Goal: Navigation & Orientation: Understand site structure

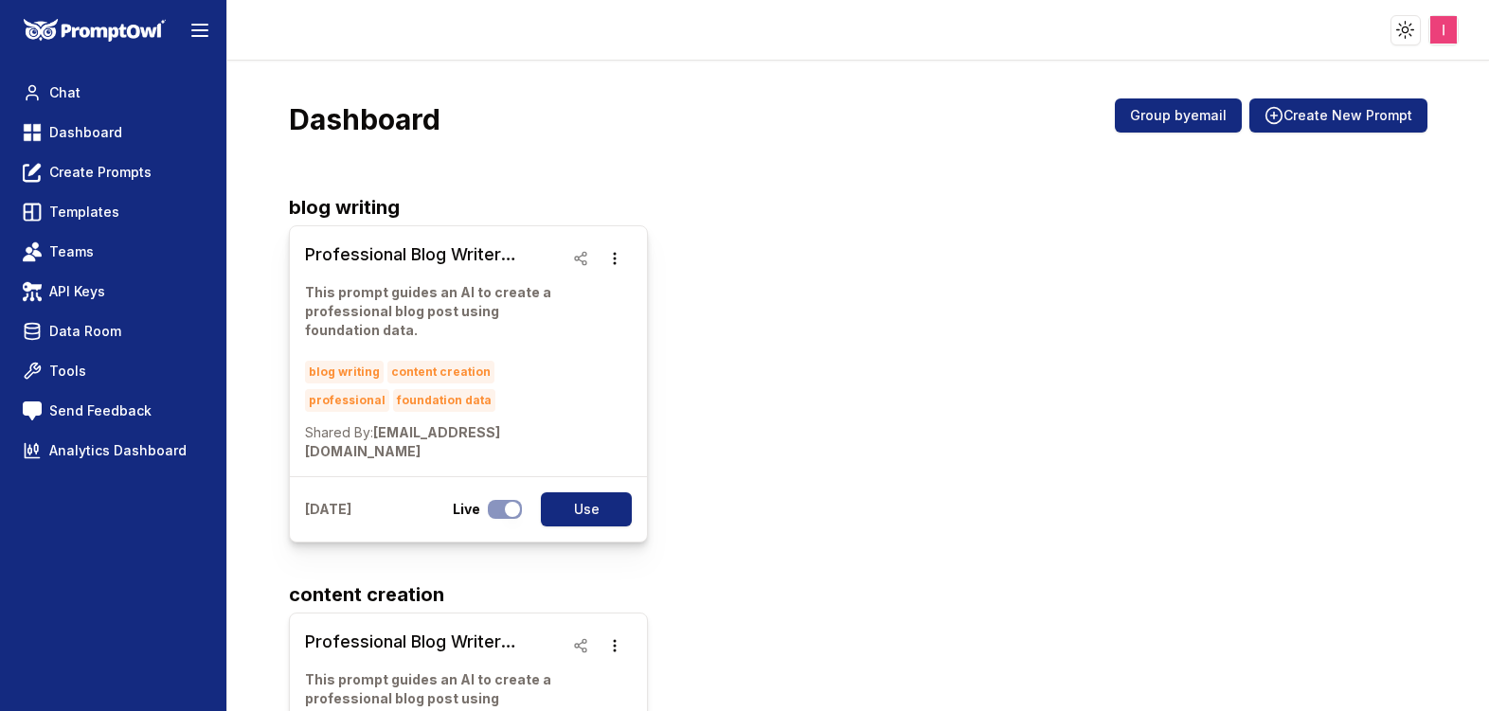
click at [542, 363] on div "blog writing content creation professional foundation data" at bounding box center [434, 383] width 259 height 57
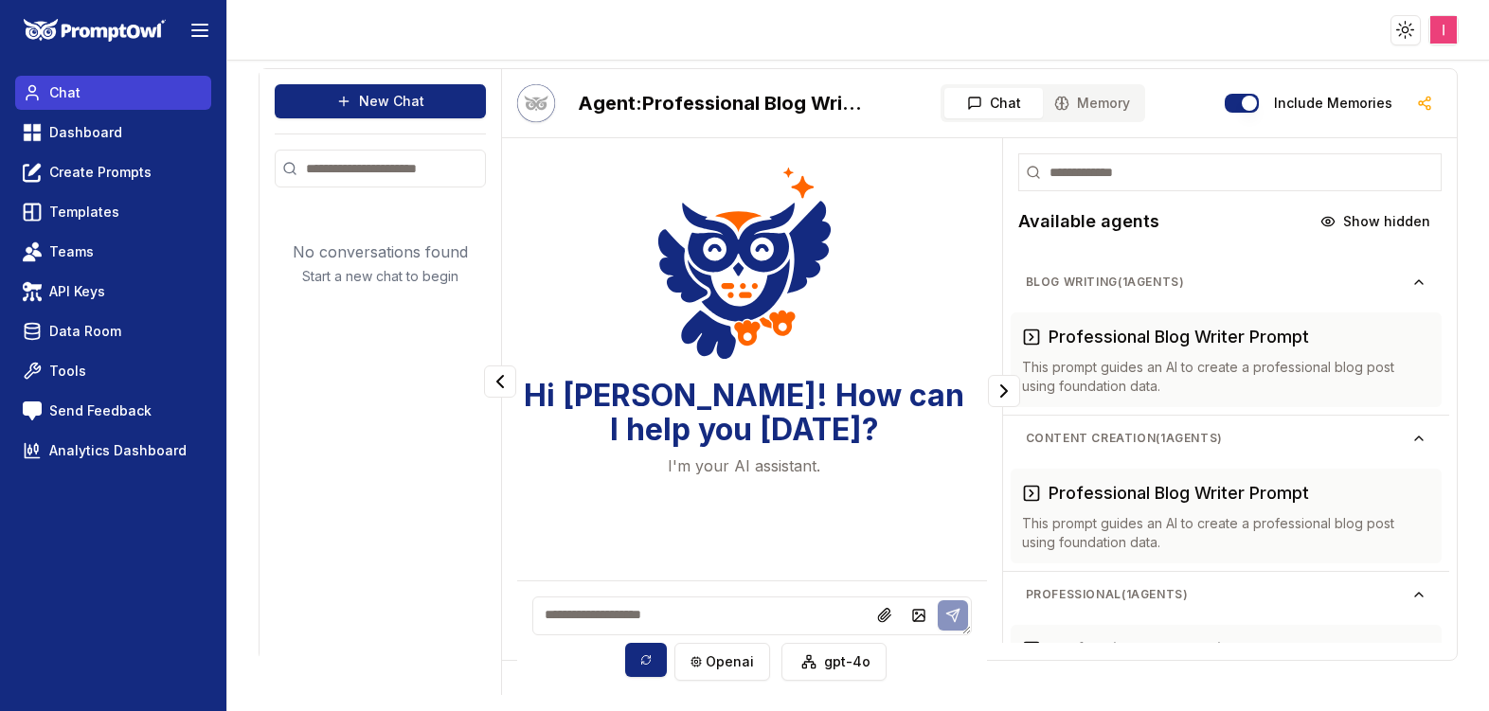
click at [66, 98] on span "Chat" at bounding box center [64, 92] width 31 height 19
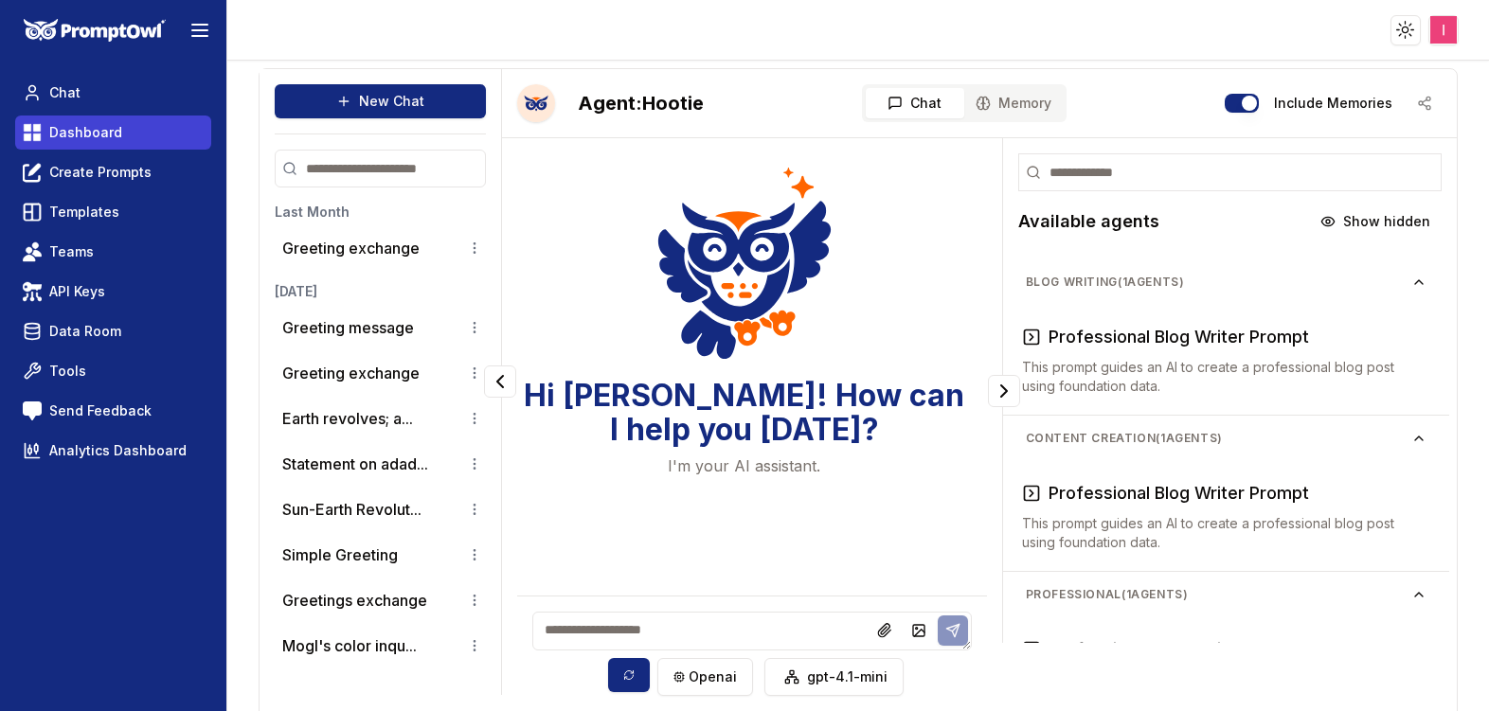
click at [66, 129] on span "Dashboard" at bounding box center [85, 132] width 73 height 19
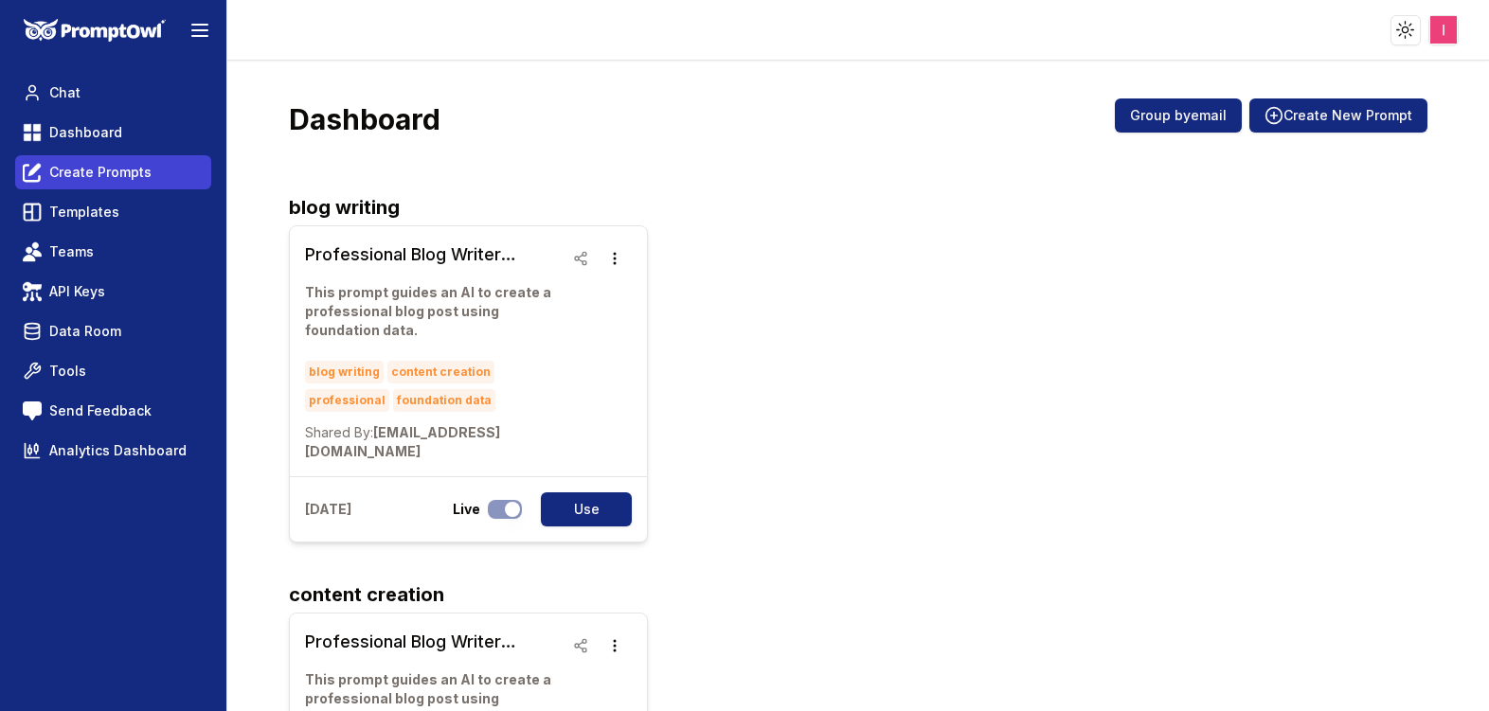
click at [64, 172] on span "Create Prompts" at bounding box center [100, 172] width 102 height 19
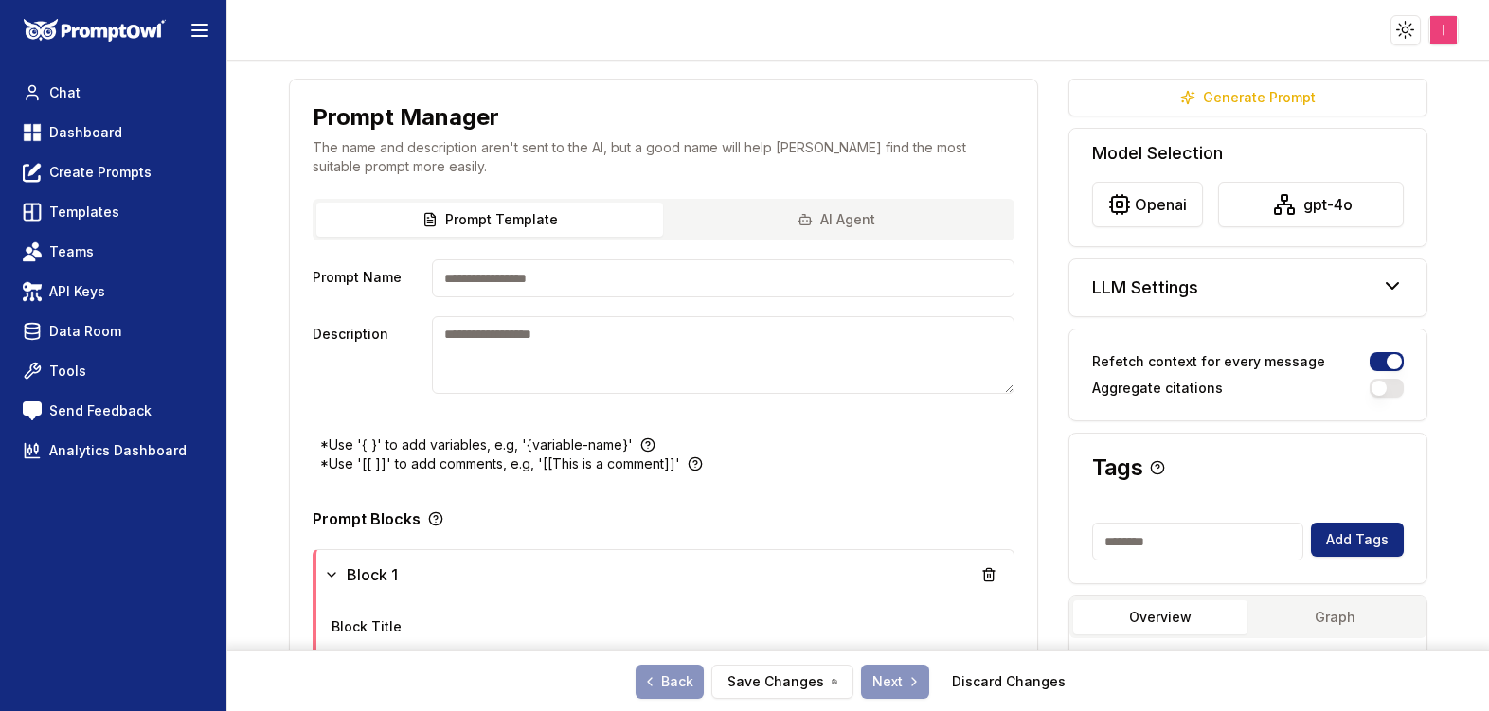
scroll to position [76, 0]
click at [124, 177] on span "Create Prompts" at bounding box center [100, 172] width 102 height 19
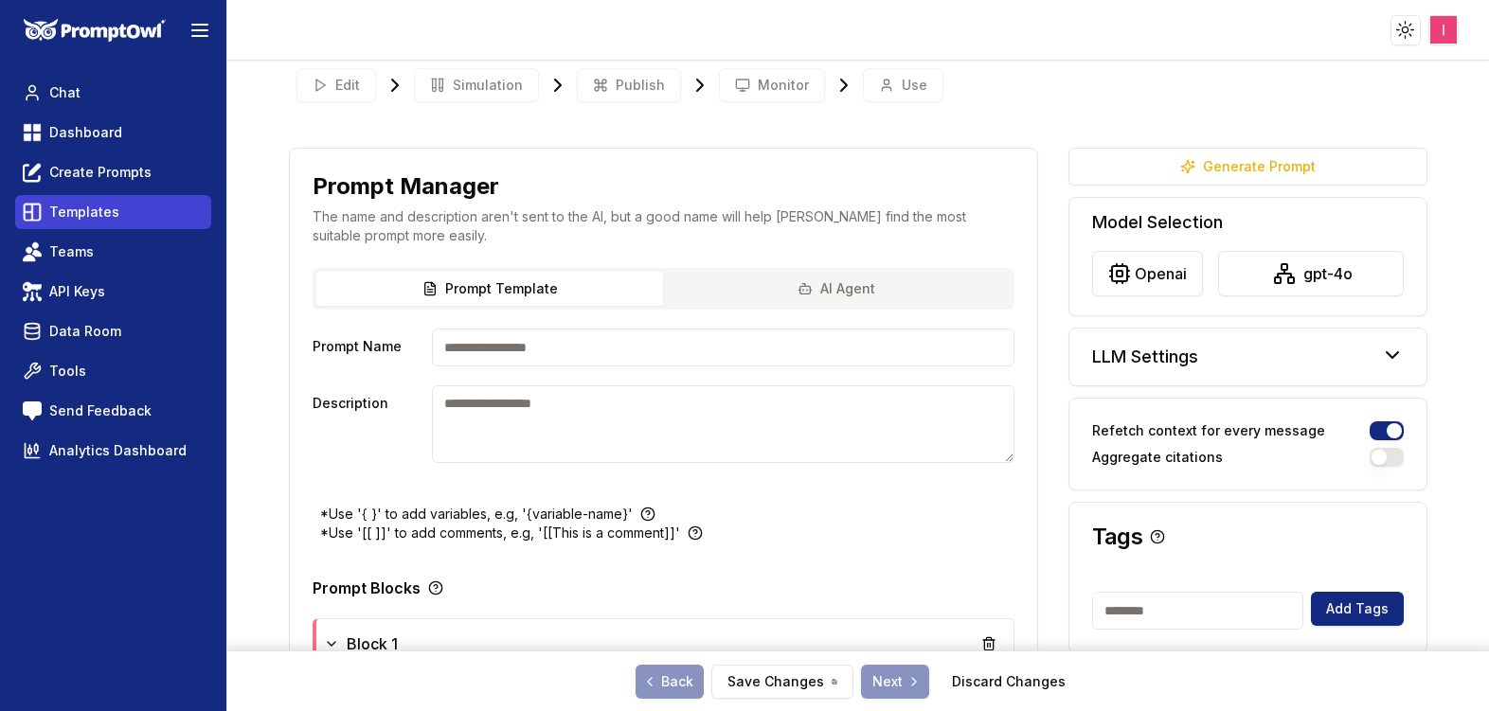
click at [116, 216] on link "Templates" at bounding box center [113, 212] width 196 height 34
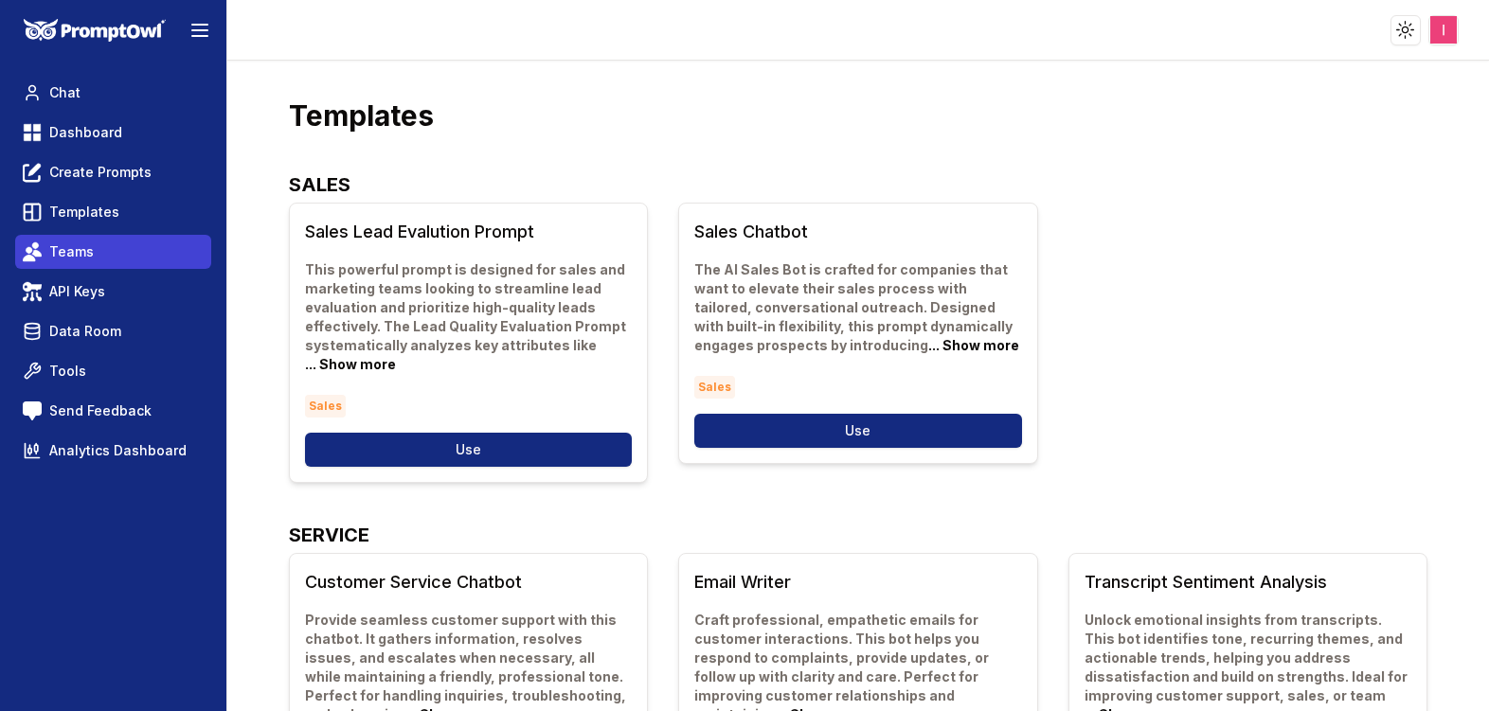
click at [109, 257] on link "Teams" at bounding box center [113, 252] width 196 height 34
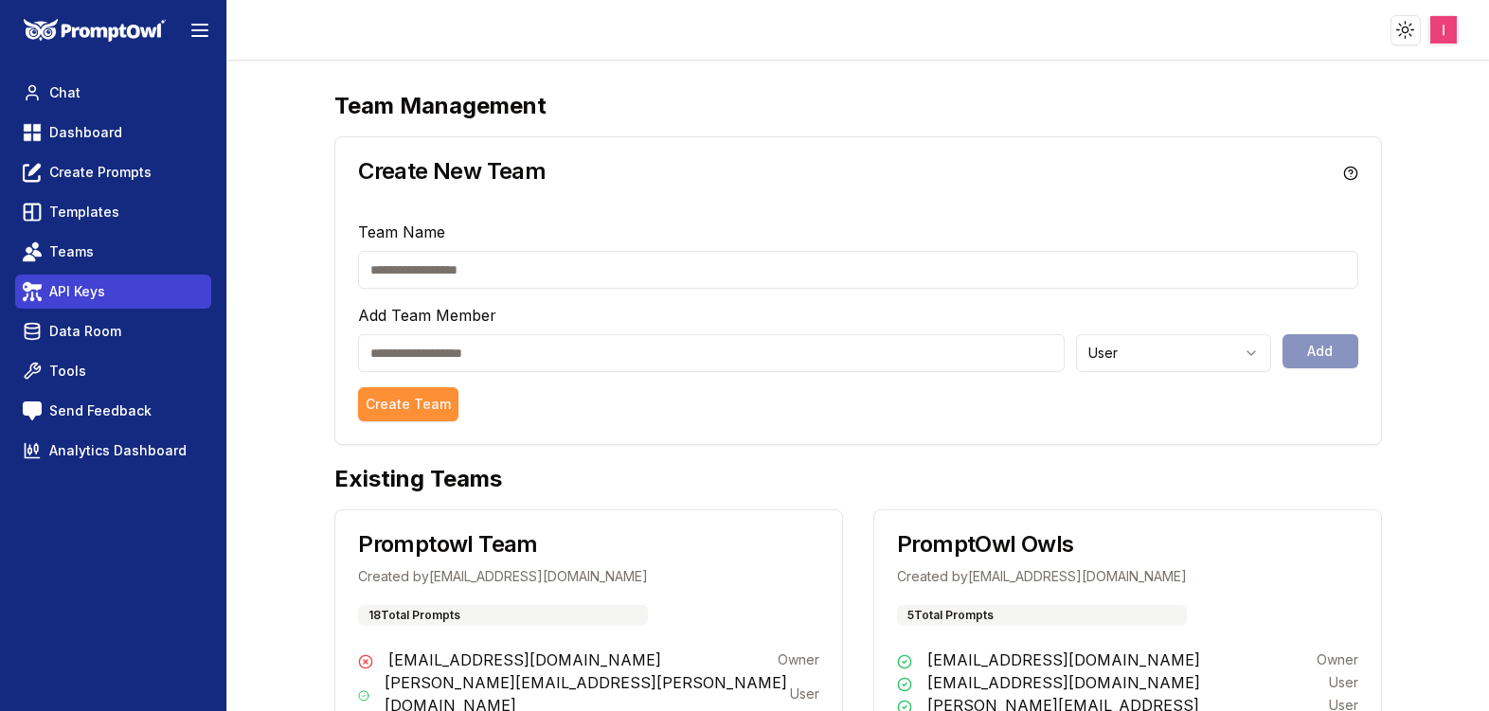
click at [107, 297] on link "API Keys" at bounding box center [113, 292] width 196 height 34
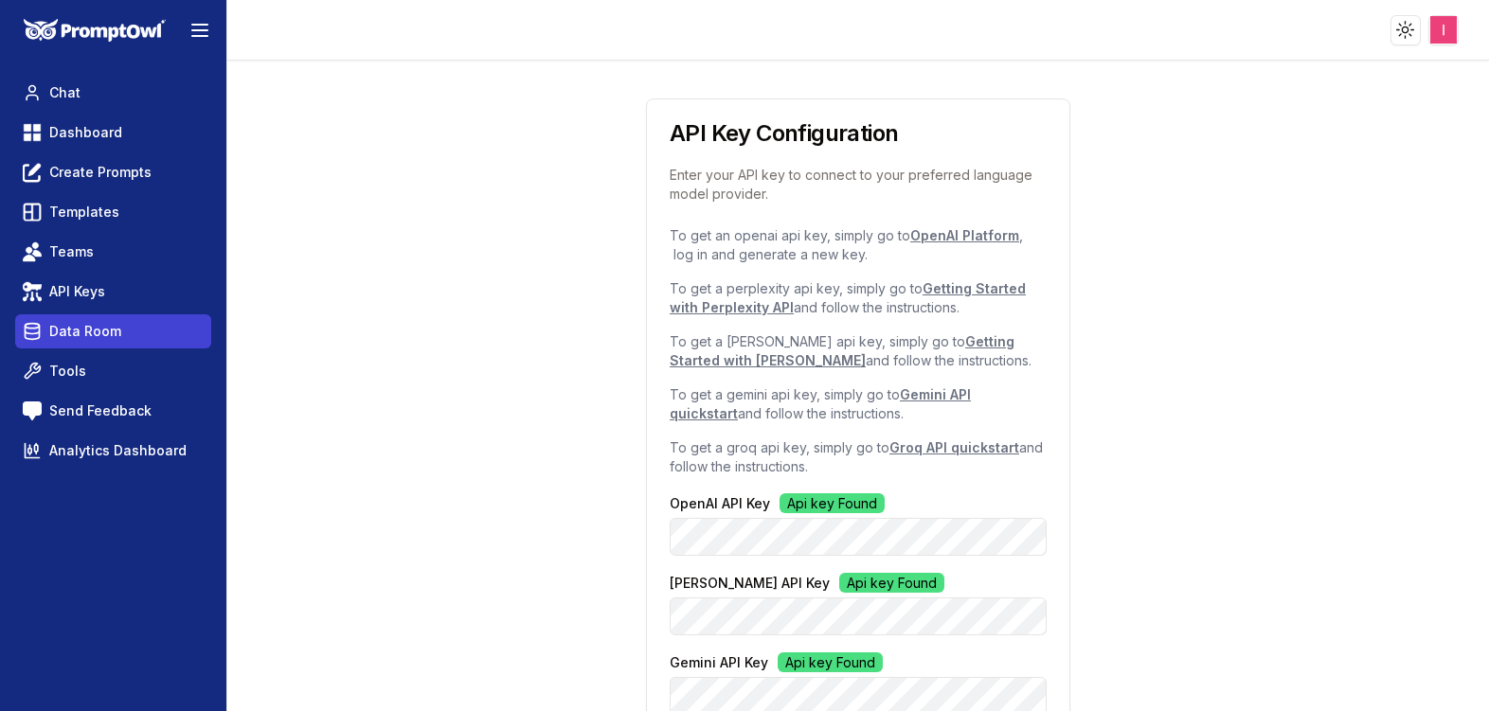
click at [107, 331] on span "Data Room" at bounding box center [85, 331] width 72 height 19
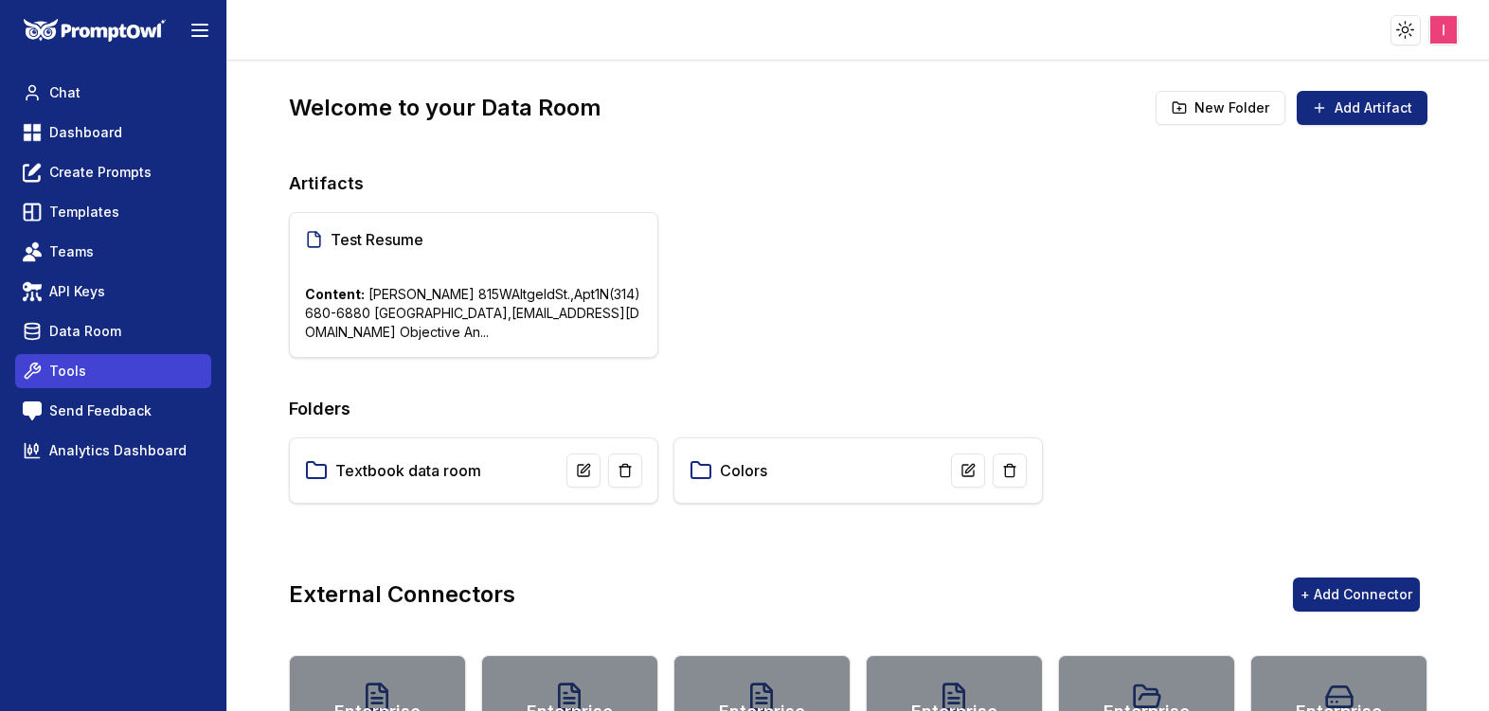
click at [103, 369] on link "Tools" at bounding box center [113, 371] width 196 height 34
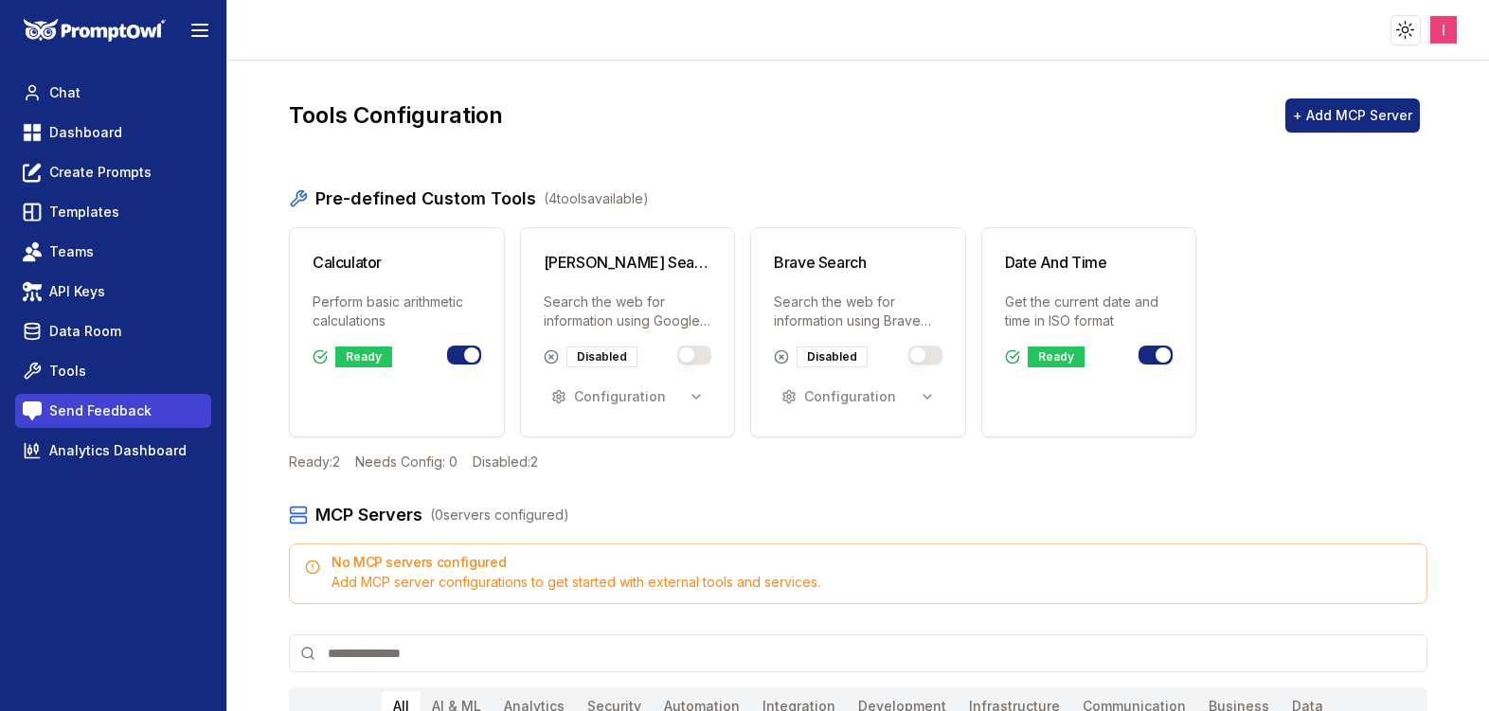
click at [101, 402] on span "Send Feedback" at bounding box center [100, 411] width 102 height 19
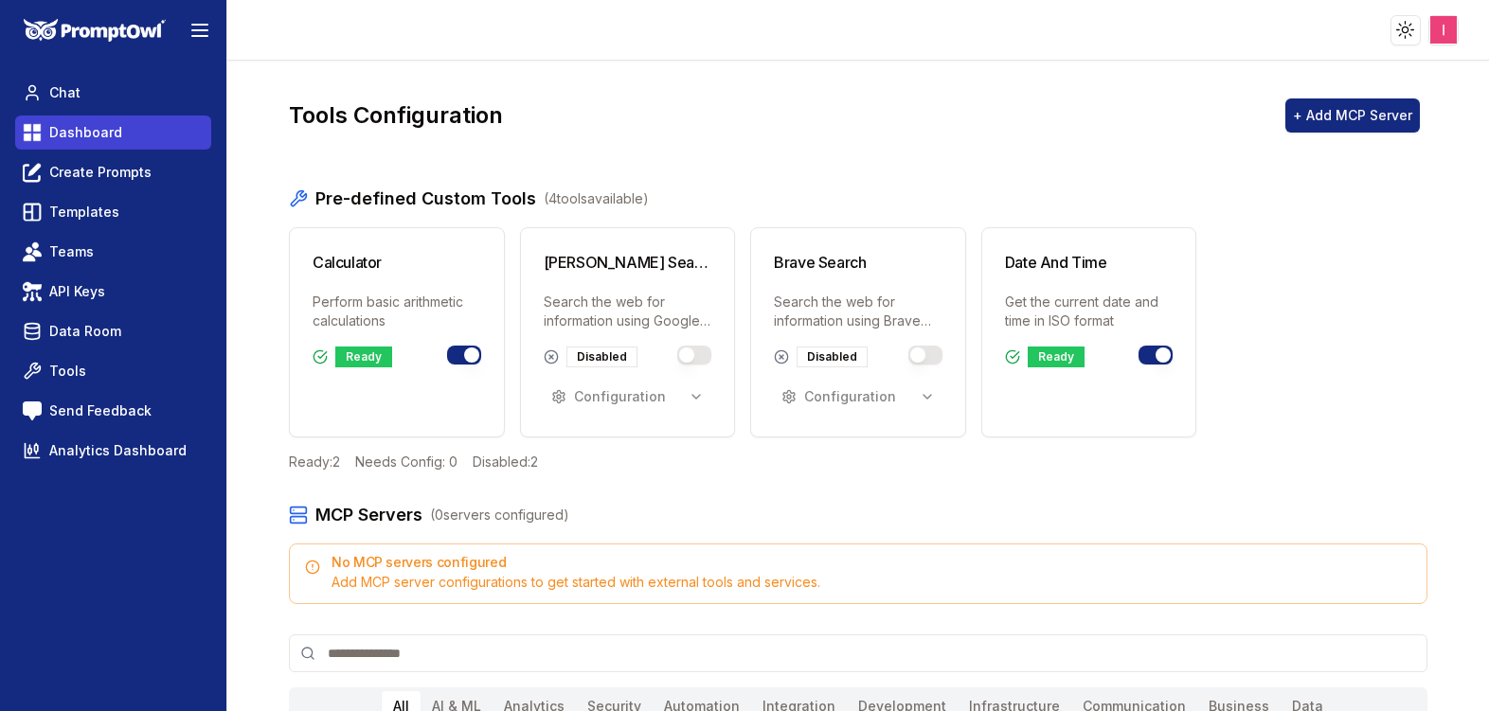
click at [98, 135] on span "Dashboard" at bounding box center [85, 132] width 73 height 19
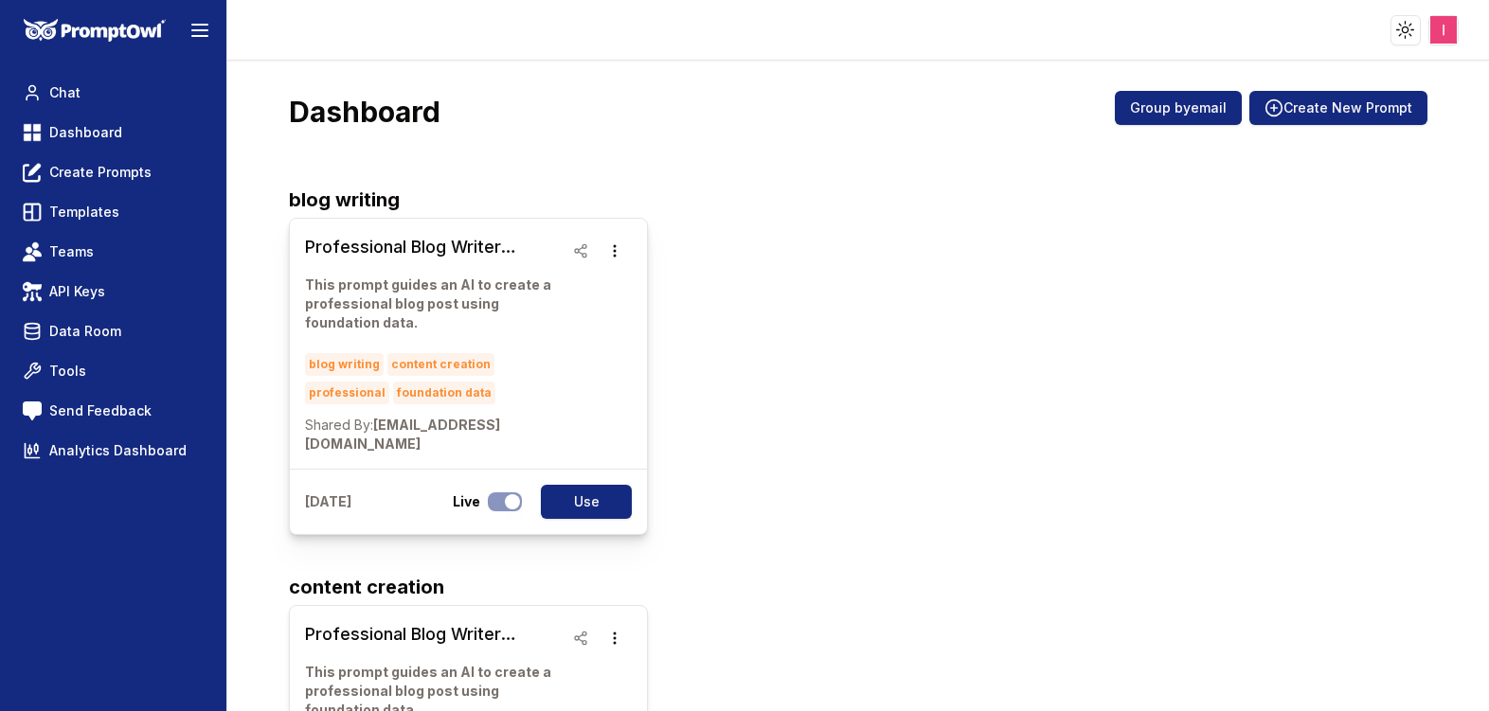
click at [553, 328] on p "This prompt guides an AI to create a professional blog post using foundation da…" at bounding box center [434, 304] width 259 height 57
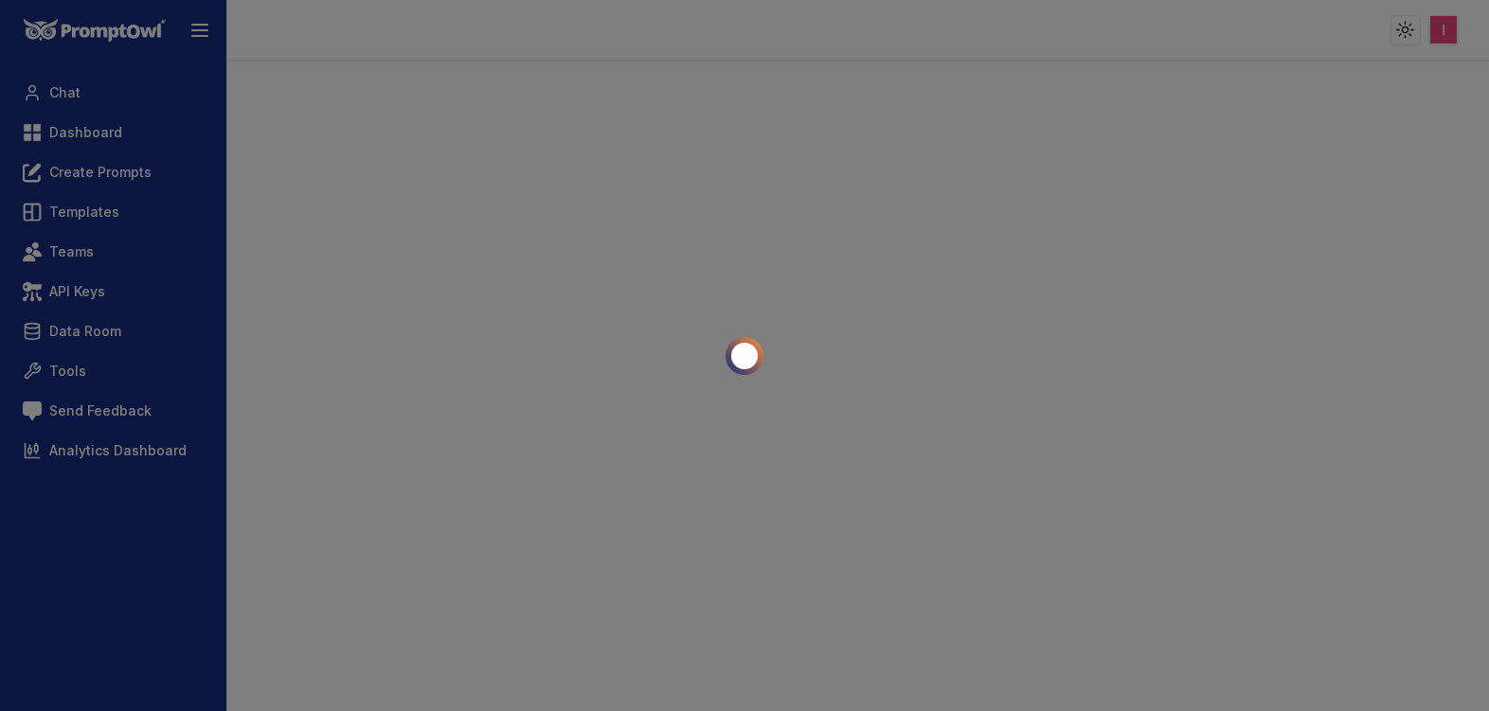
click at [553, 328] on div at bounding box center [744, 355] width 1489 height 711
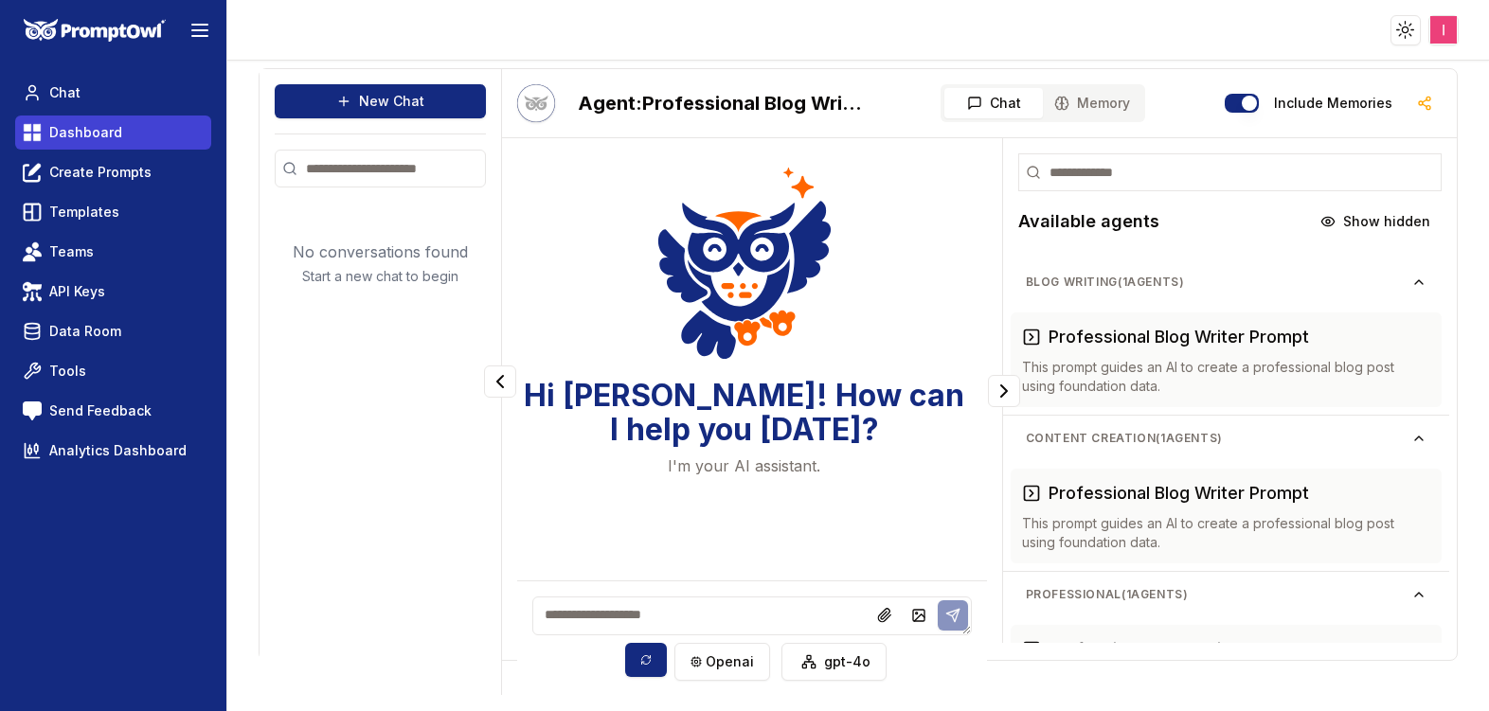
click at [145, 127] on link "Dashboard" at bounding box center [113, 133] width 196 height 34
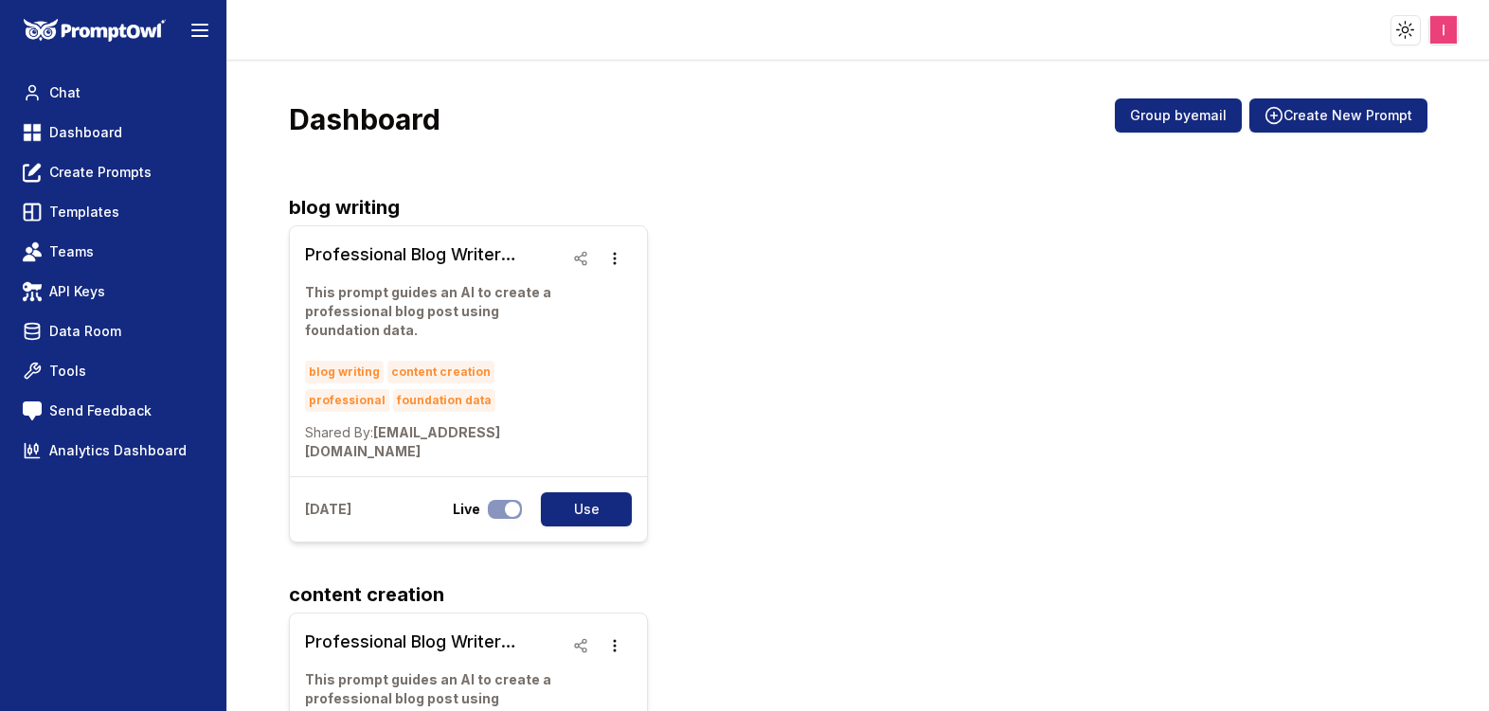
click at [1450, 20] on html "Toggle theme Toggle user menu Chat Dashboard Create Prompts Templates Teams API…" at bounding box center [744, 355] width 1489 height 711
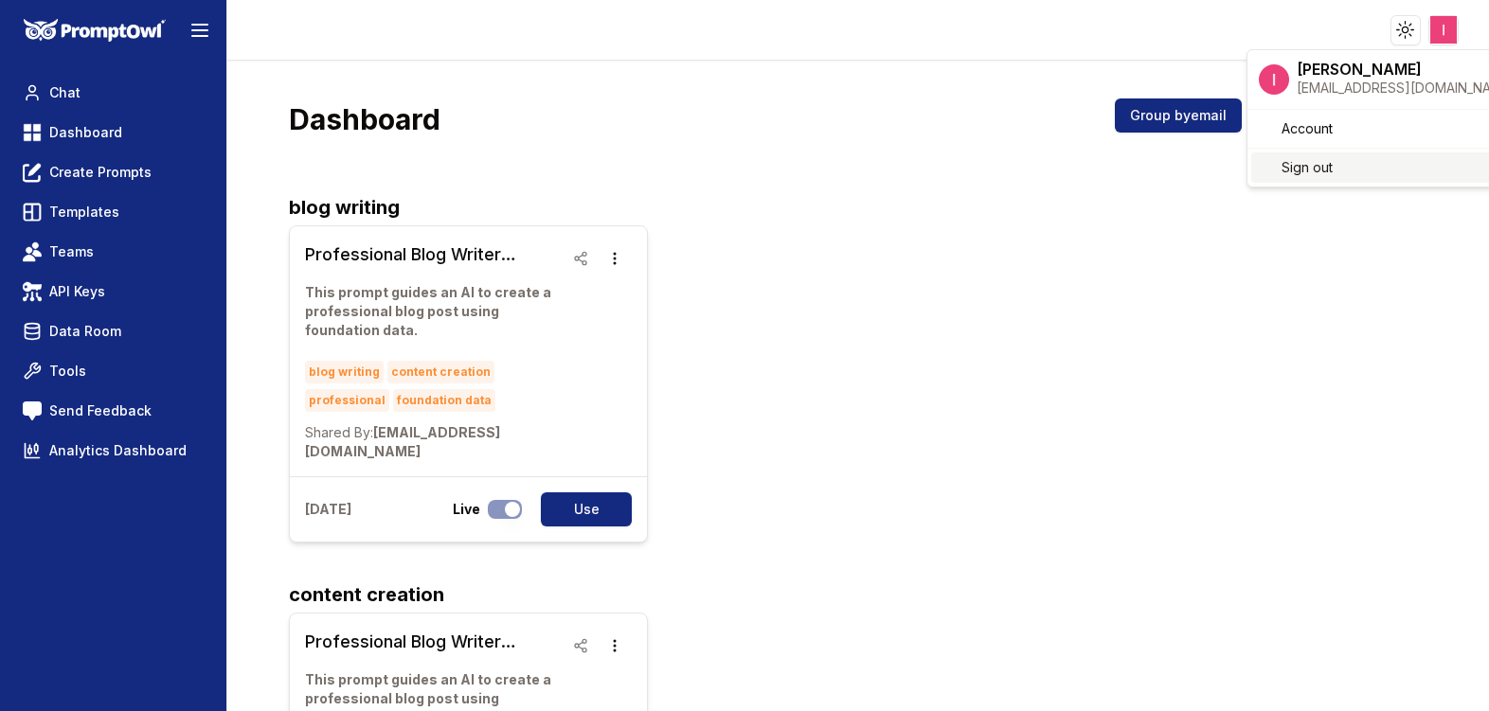
click at [1282, 176] on span "Sign out" at bounding box center [1307, 167] width 51 height 19
